Goal: Task Accomplishment & Management: Manage account settings

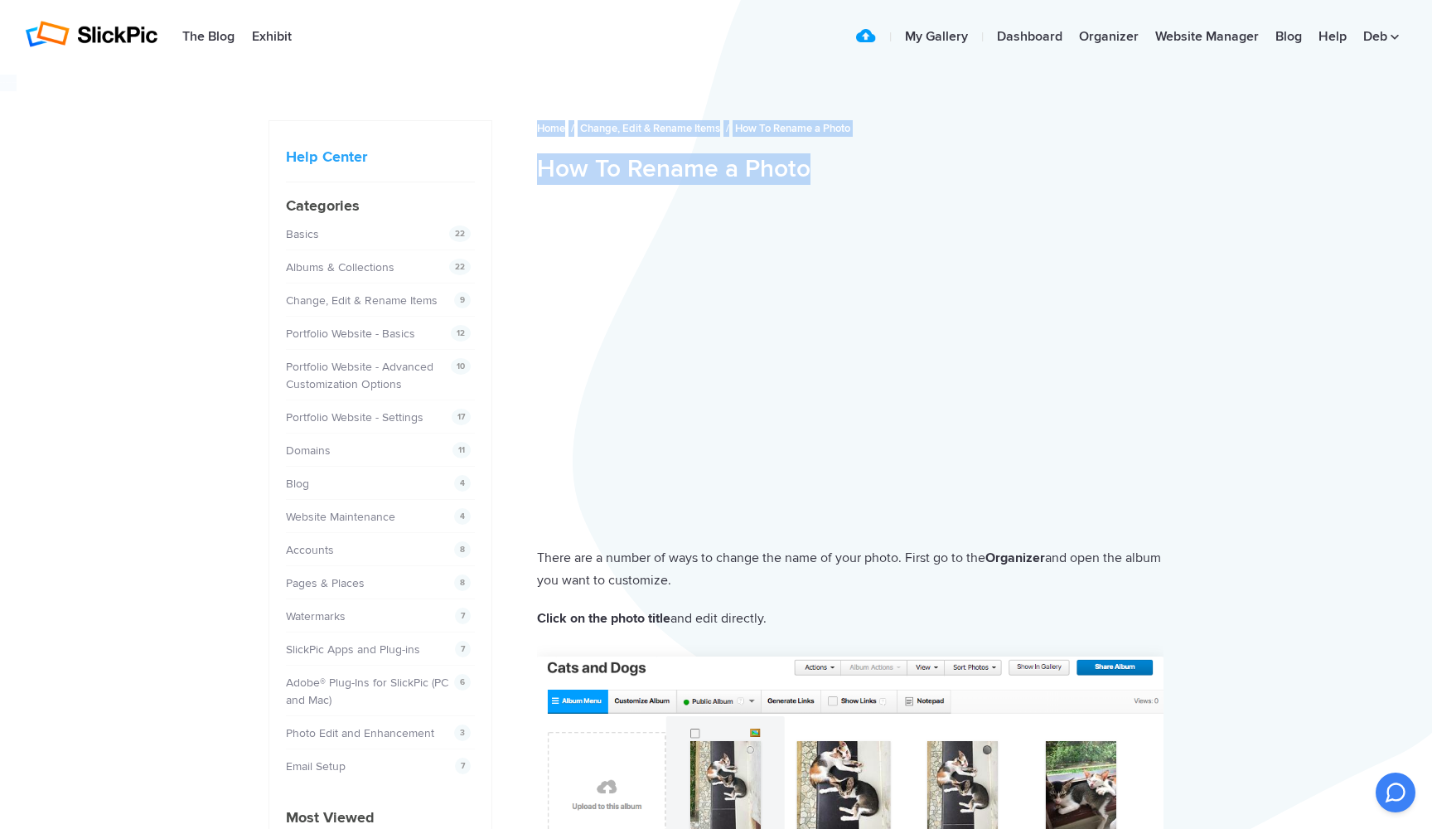
drag, startPoint x: 1010, startPoint y: 88, endPoint x: 268, endPoint y: -2, distance: 747.9
click at [268, 0] on html "Help Center [PERSON_NAME] Photographie Home / Change, Edit & Rename Items / How…" at bounding box center [716, 414] width 1432 height 829
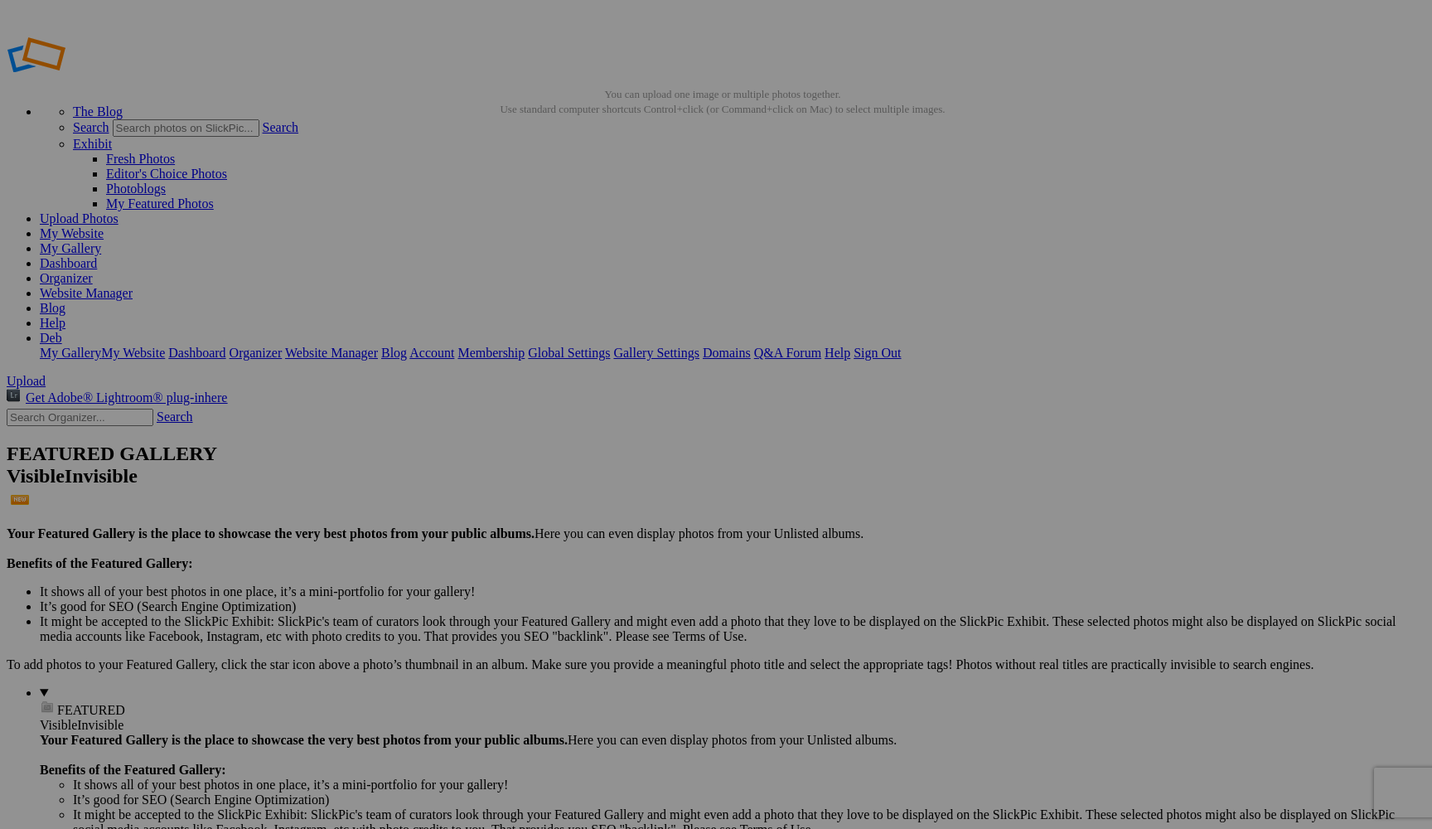
drag, startPoint x: 644, startPoint y: 321, endPoint x: 578, endPoint y: 324, distance: 66.3
type input "j"
type input "Manhatten Bridge"
drag, startPoint x: 488, startPoint y: 297, endPoint x: 435, endPoint y: 293, distance: 53.2
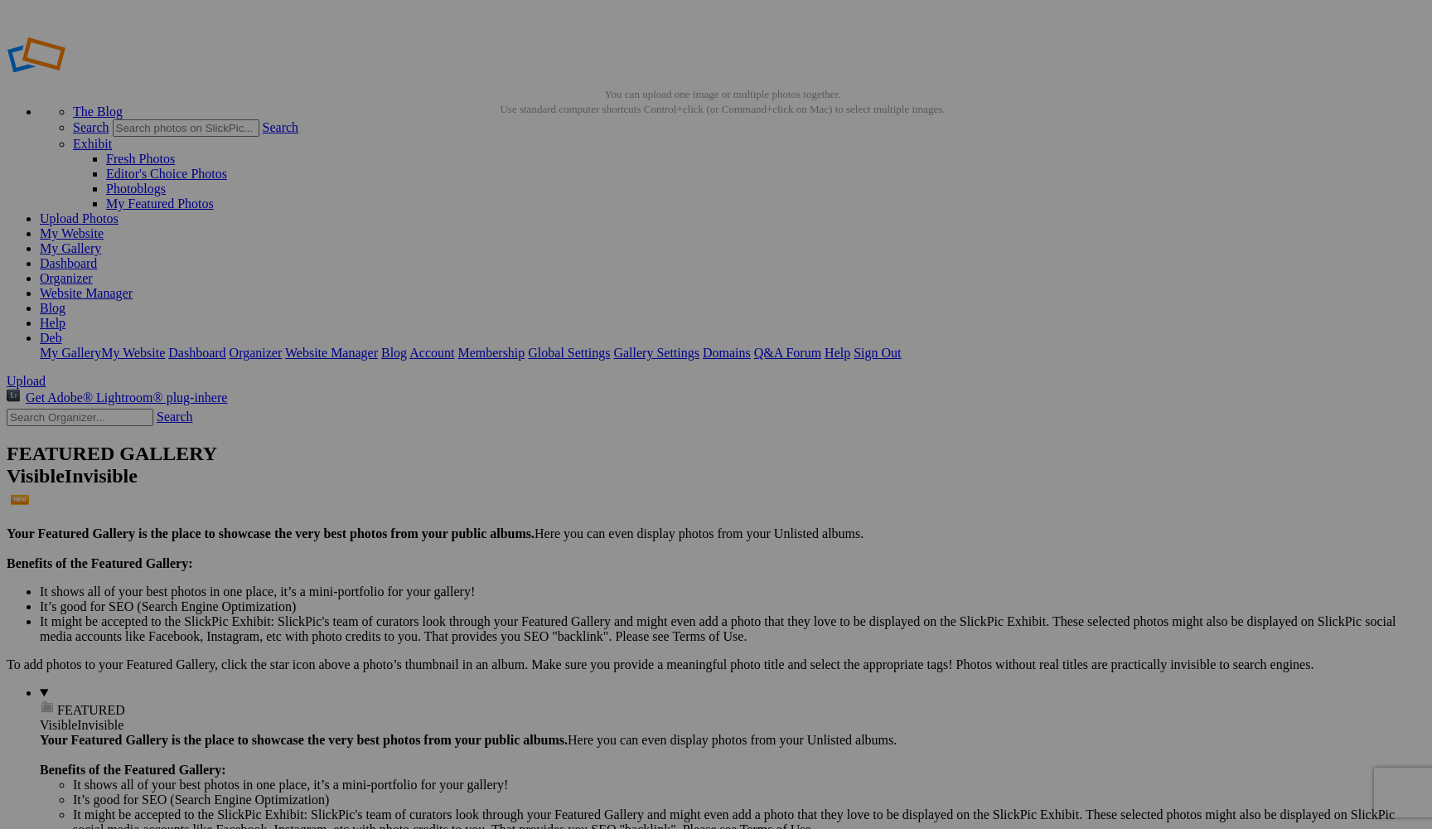
type input "Bow Bridge"
drag, startPoint x: 802, startPoint y: 312, endPoint x: 762, endPoint y: 309, distance: 39.9
type input "Central Park"
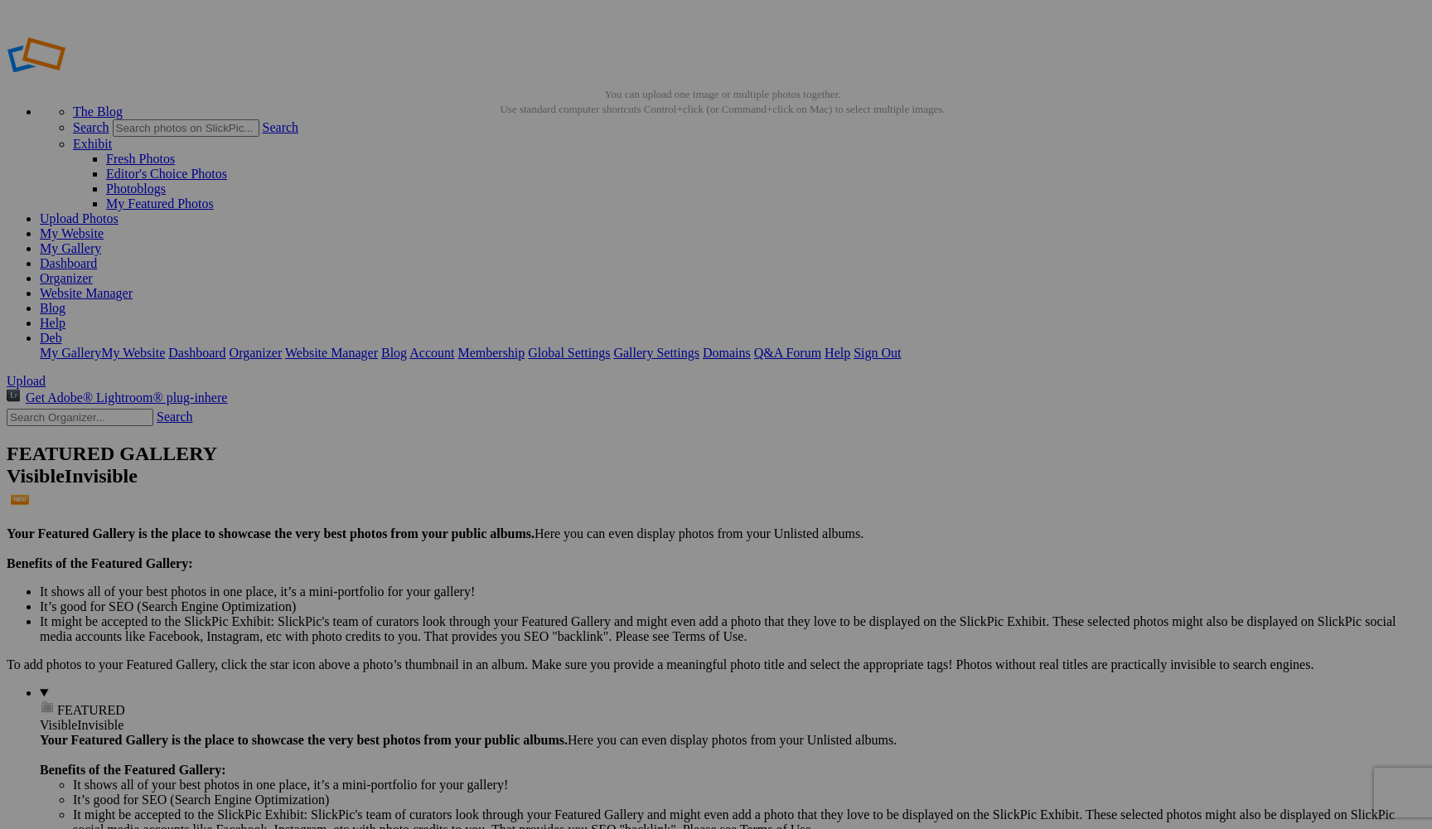
type input "Rainy Day Walk in Central Park"
drag, startPoint x: 1260, startPoint y: 322, endPoint x: 1138, endPoint y: 325, distance: 121.8
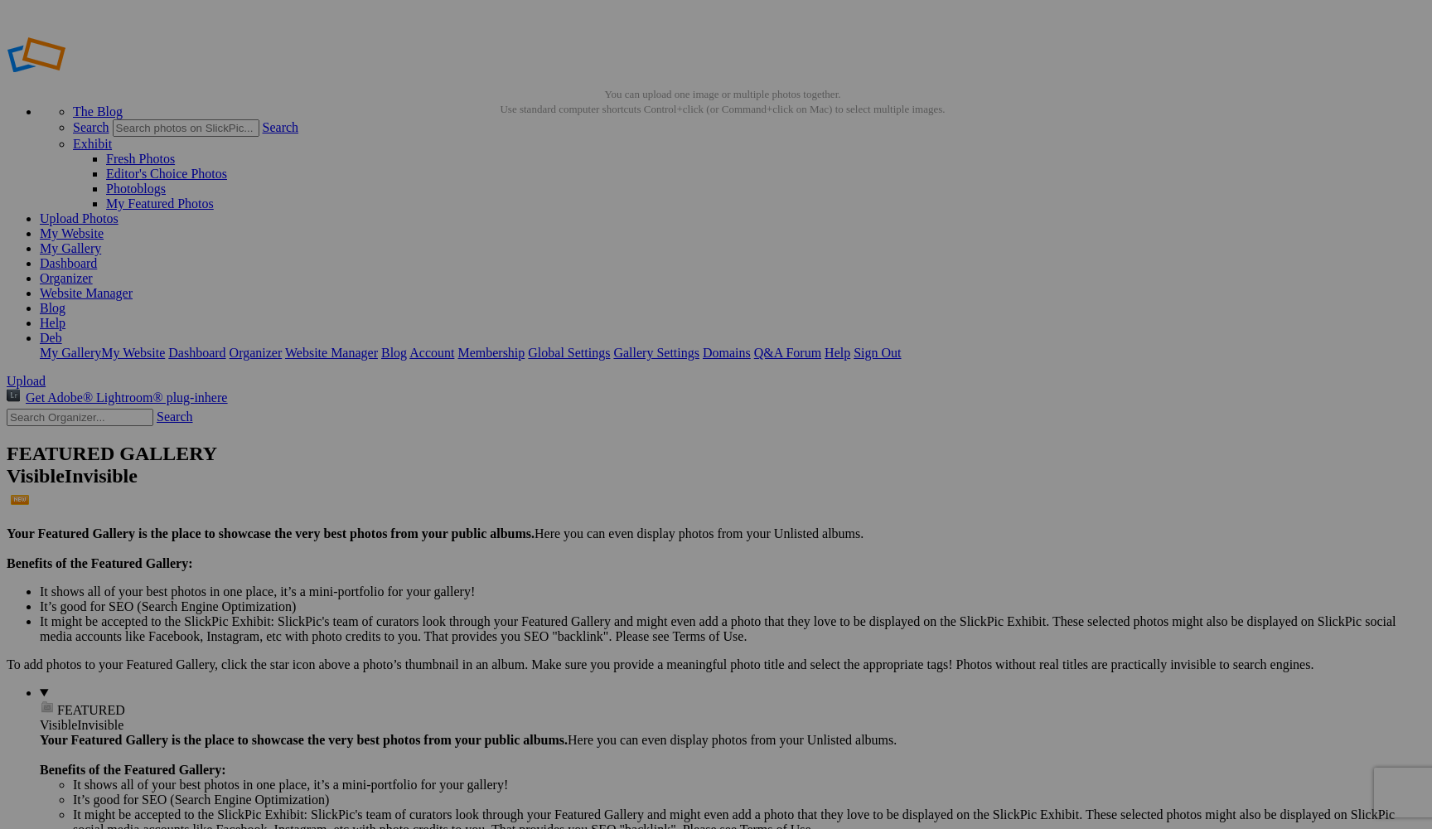
type input "Fairy House"
click at [133, 286] on link "Website Manager" at bounding box center [86, 293] width 93 height 14
